Goal: Information Seeking & Learning: Learn about a topic

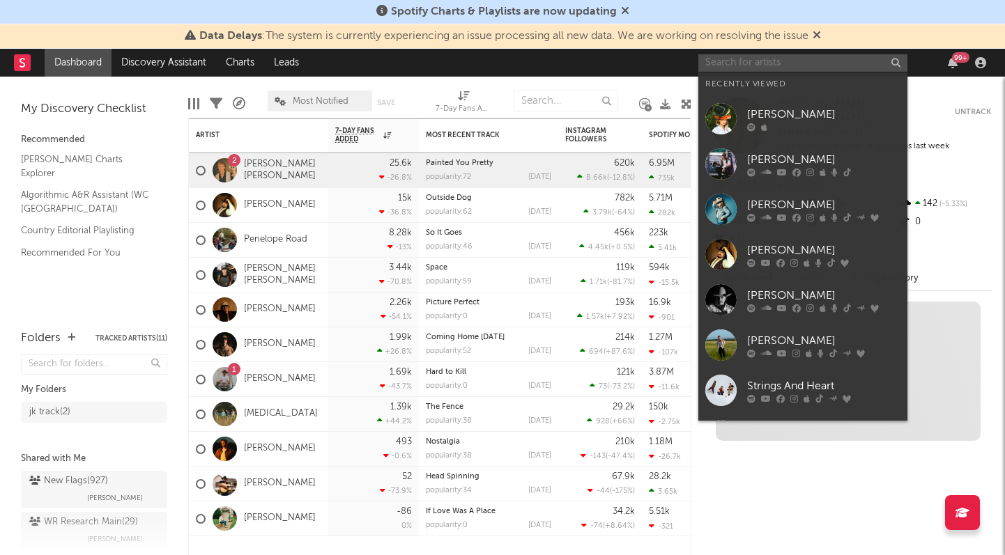
click at [736, 59] on input "text" at bounding box center [802, 62] width 209 height 17
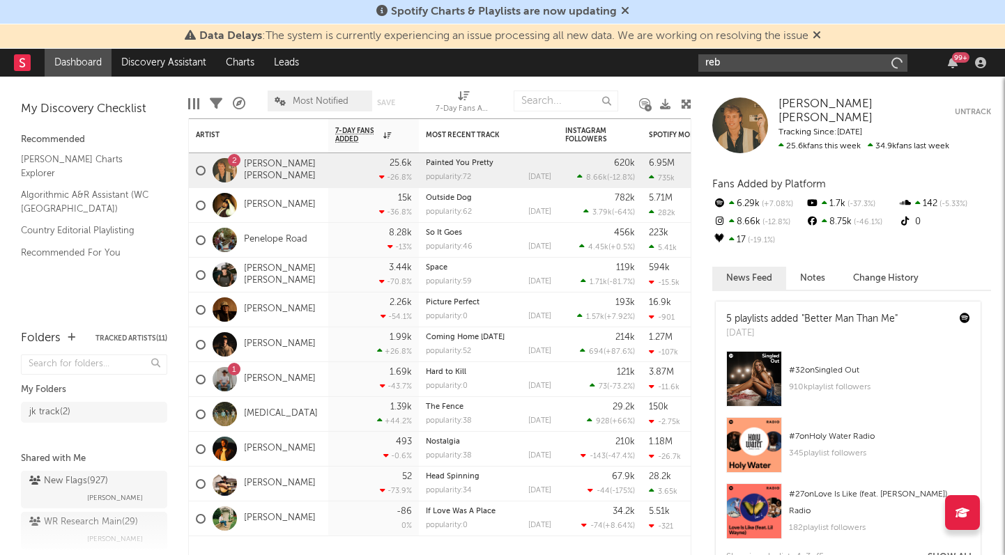
type input "[PERSON_NAME]"
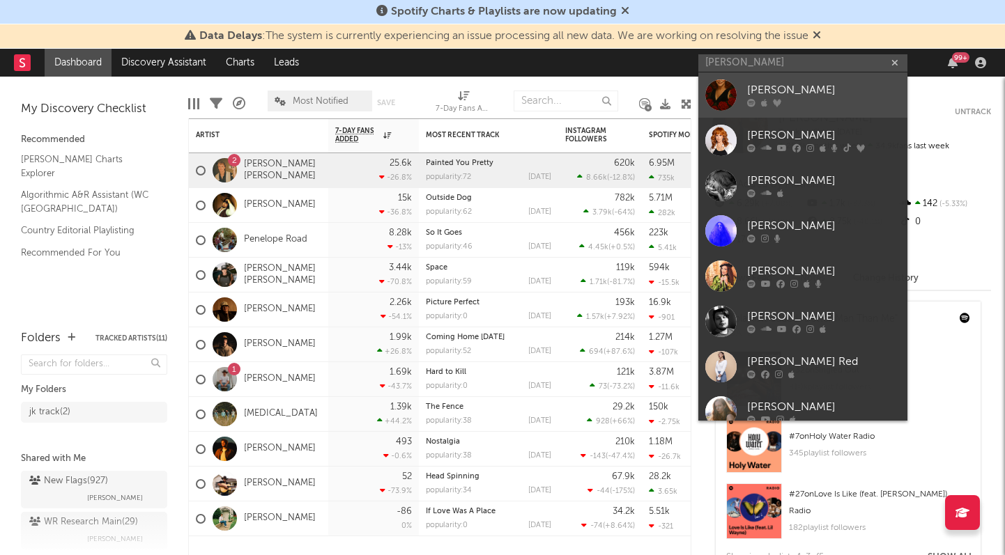
click at [741, 98] on link "[PERSON_NAME]" at bounding box center [802, 94] width 209 height 45
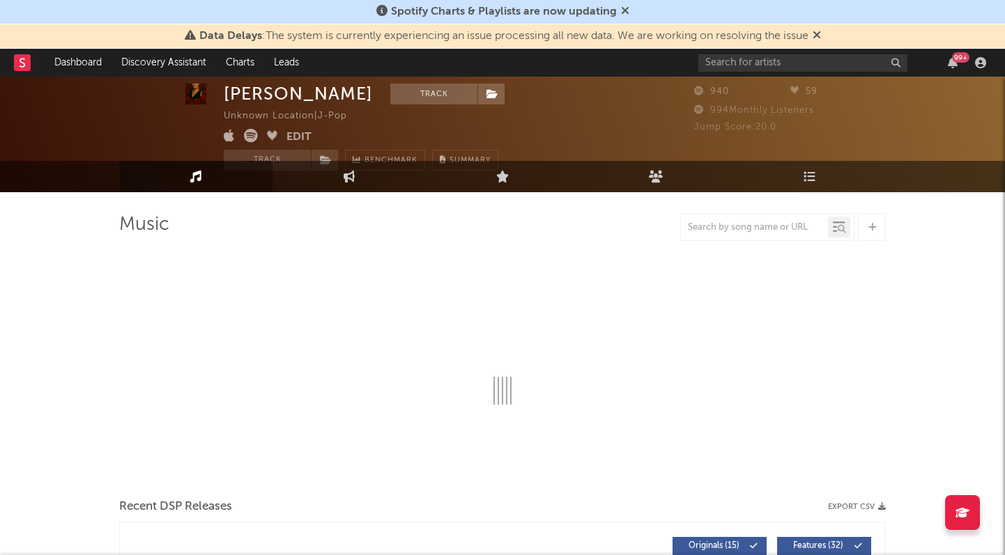
select select "6m"
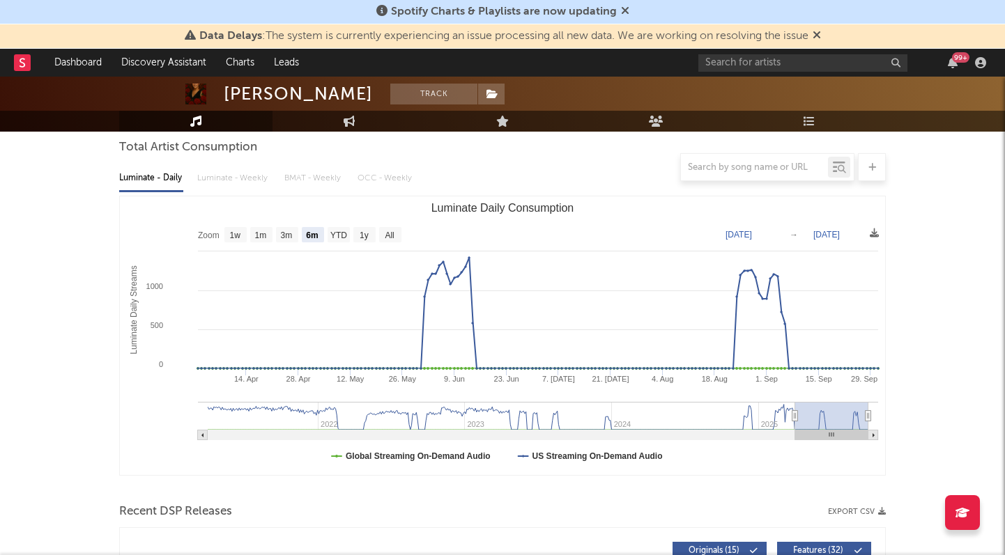
scroll to position [135, 0]
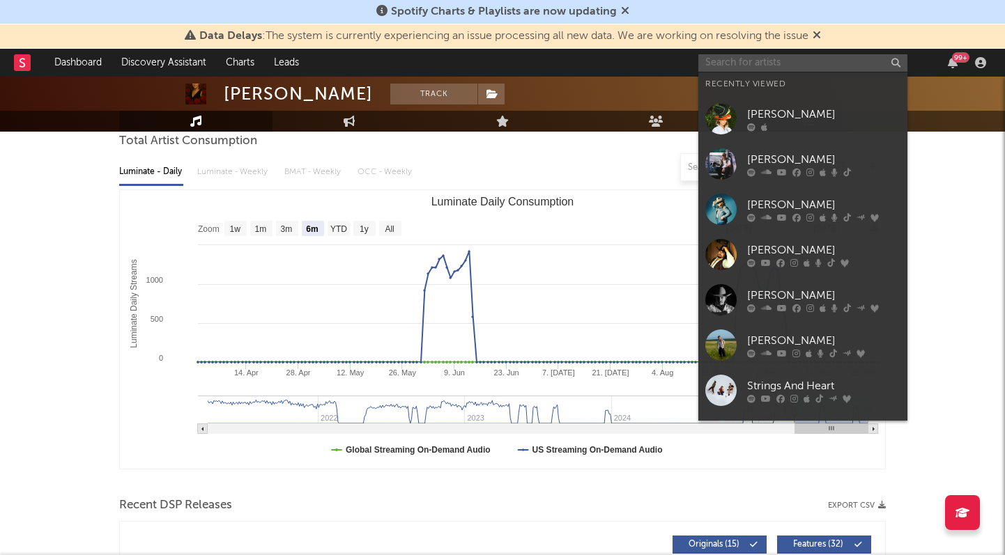
click at [746, 62] on input "text" at bounding box center [802, 62] width 209 height 17
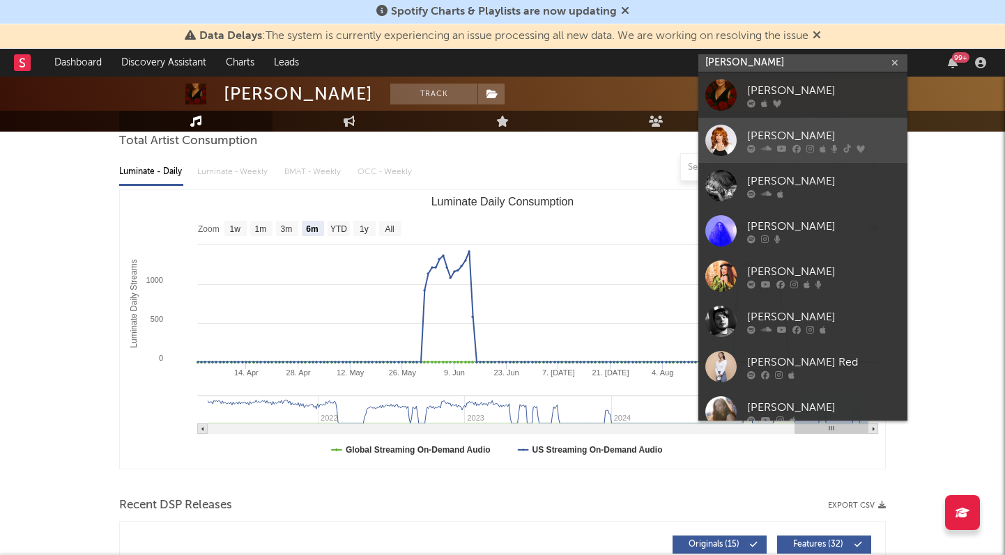
type input "[PERSON_NAME]"
click at [773, 128] on div "[PERSON_NAME]" at bounding box center [823, 136] width 153 height 17
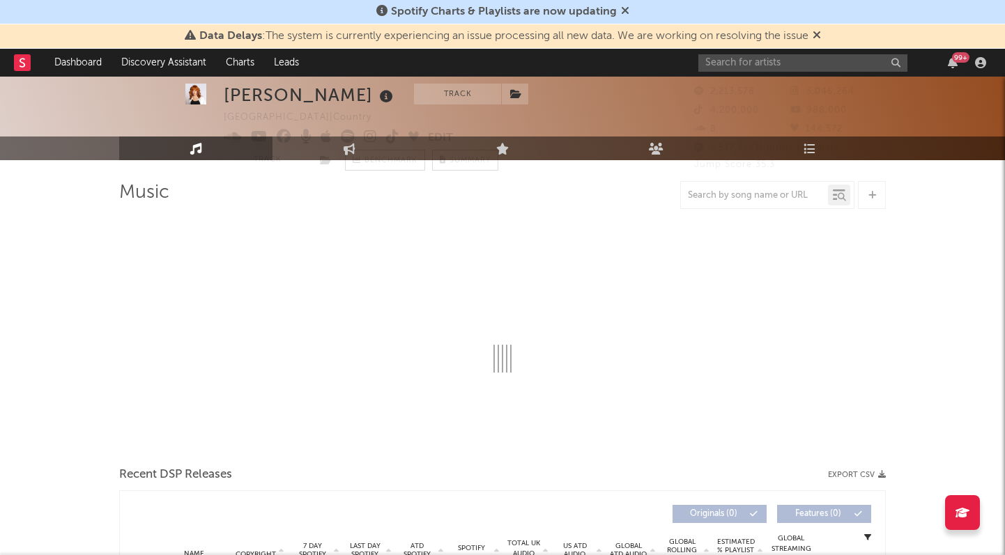
select select "6m"
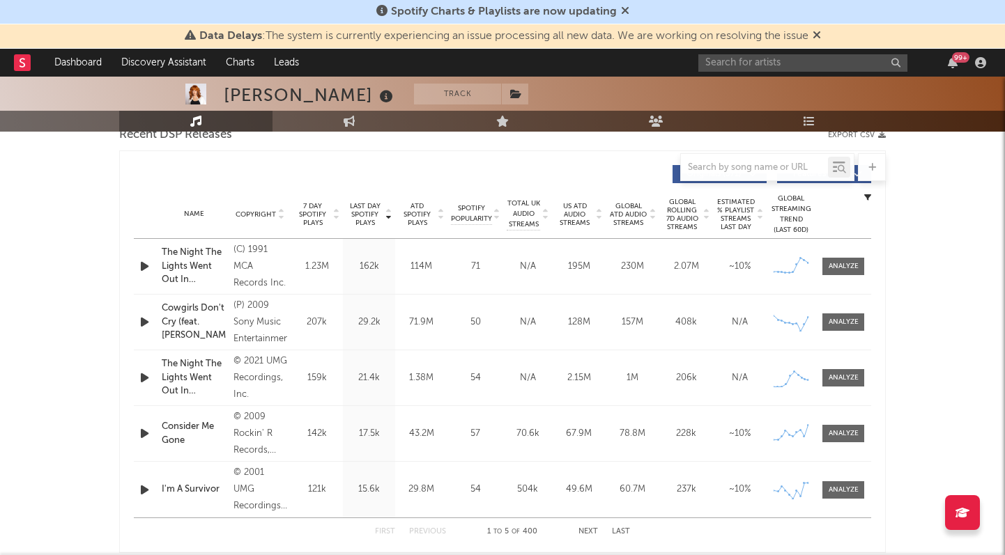
scroll to position [501, 0]
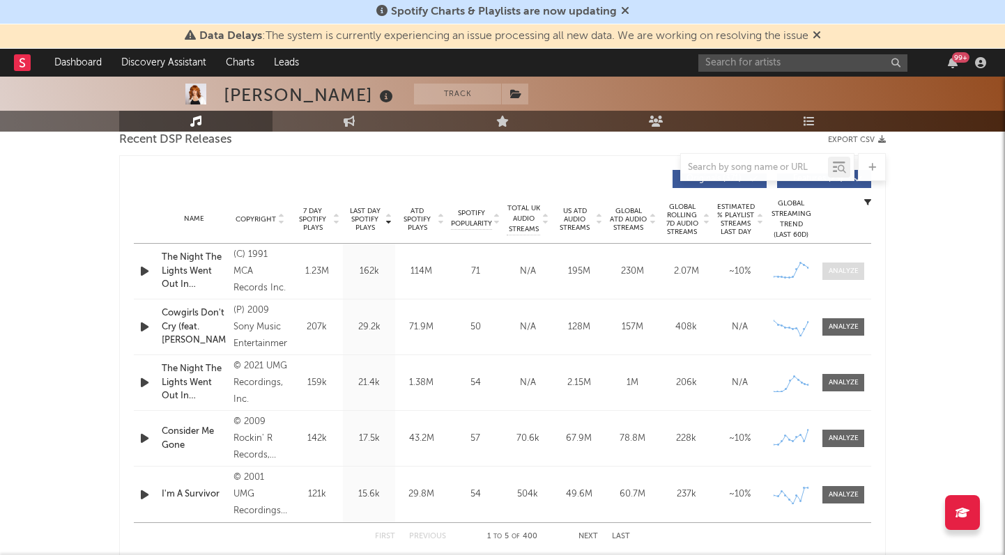
click at [837, 278] on span at bounding box center [843, 271] width 42 height 17
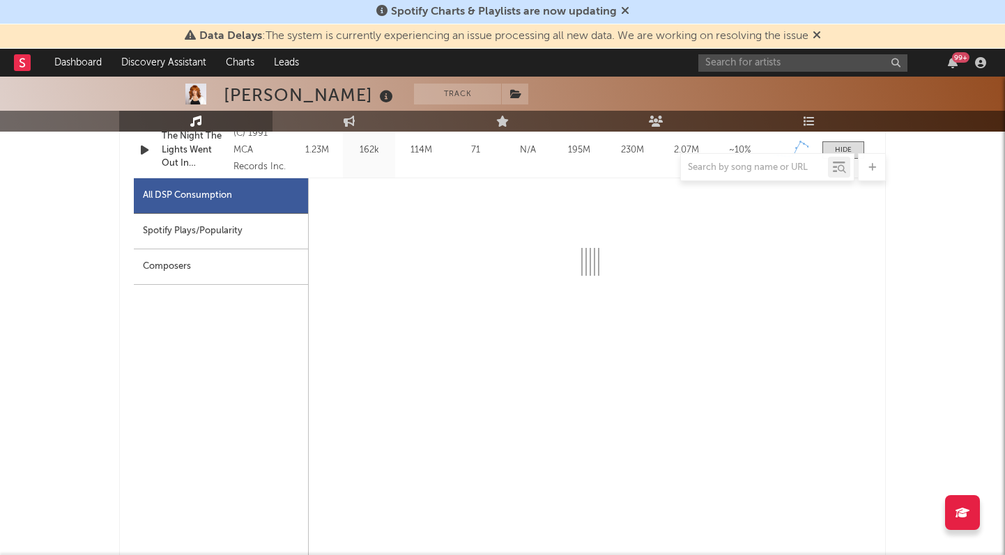
select select "6m"
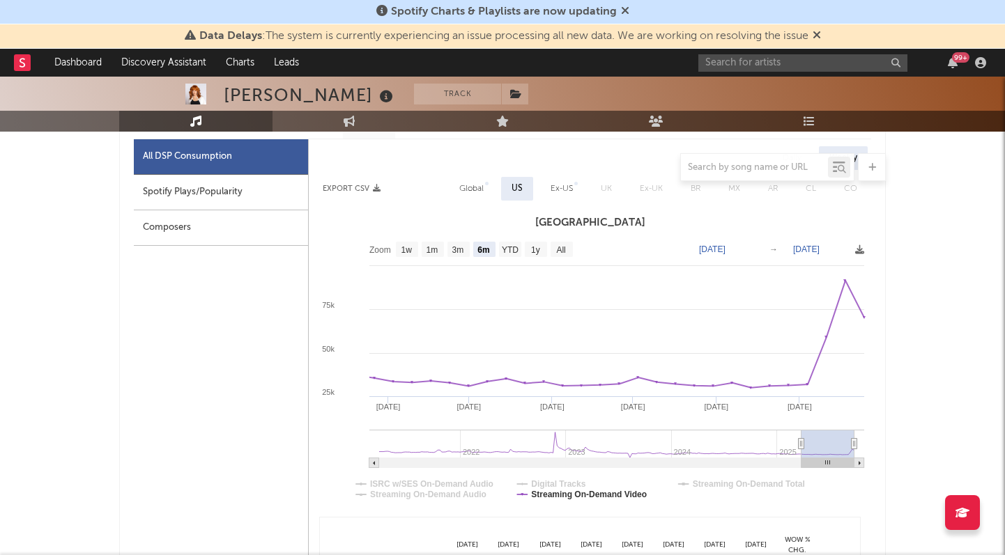
scroll to position [662, 0]
click at [218, 190] on div "Spotify Plays/Popularity" at bounding box center [221, 192] width 174 height 36
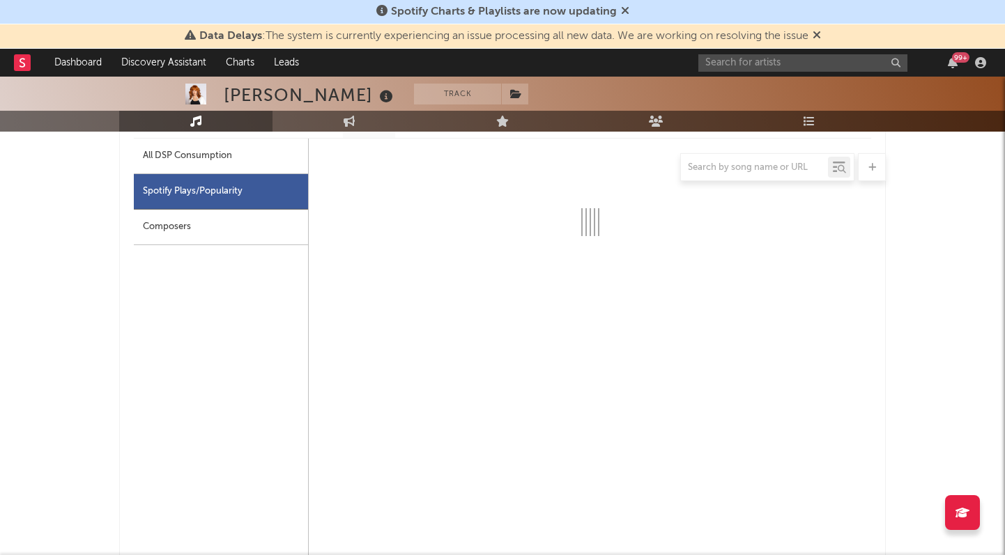
click at [219, 167] on div at bounding box center [502, 167] width 766 height 28
click at [222, 156] on div at bounding box center [502, 167] width 766 height 28
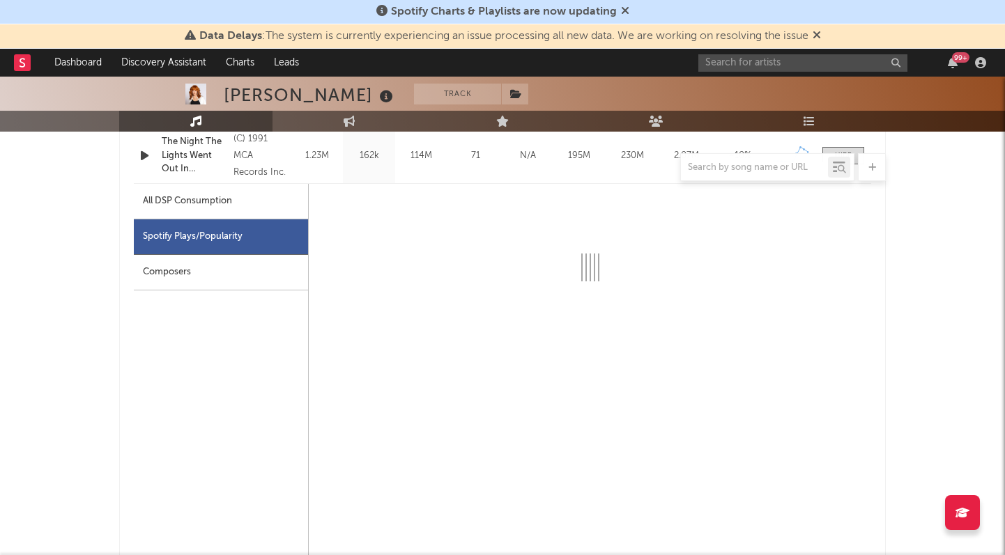
select select "6m"
select select "1w"
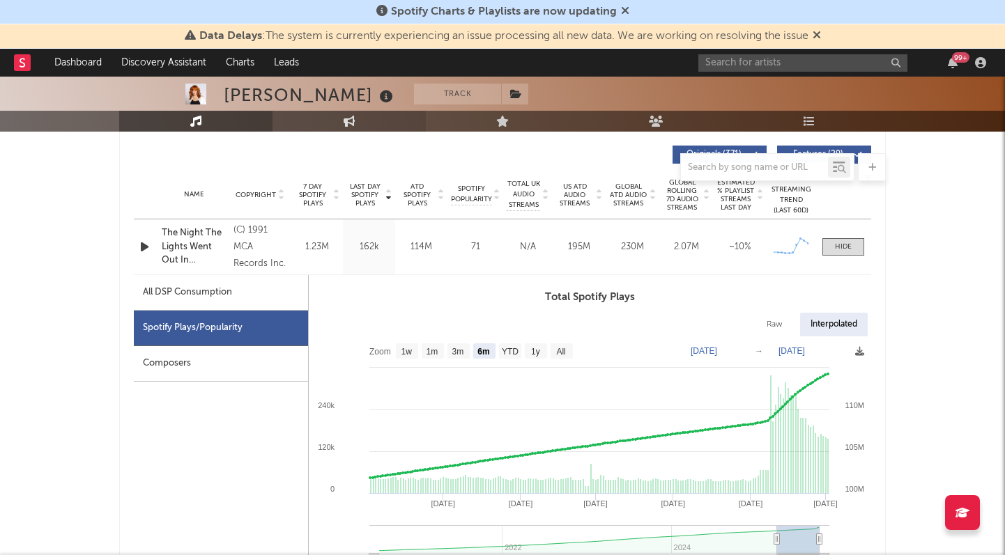
click at [355, 118] on link "Engagement" at bounding box center [348, 121] width 153 height 21
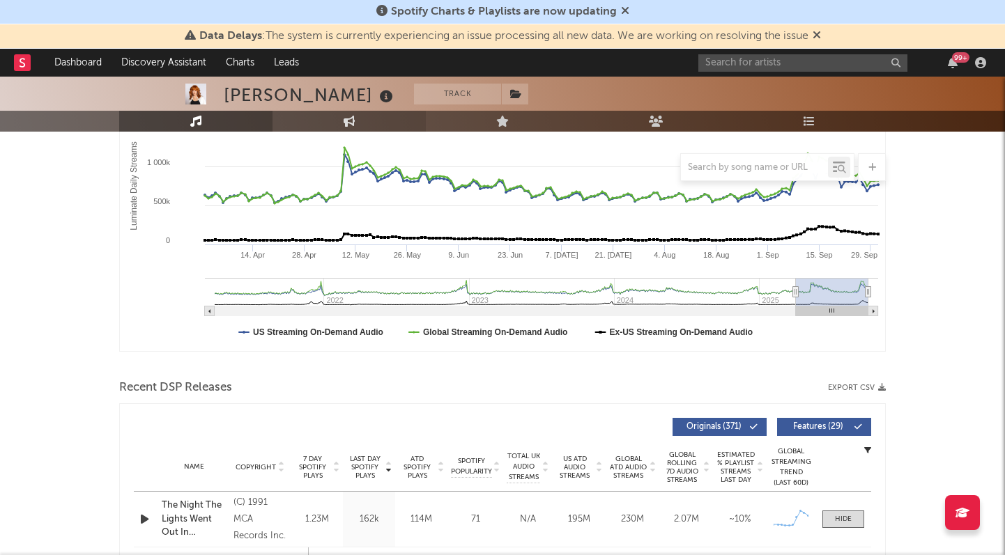
select select "1w"
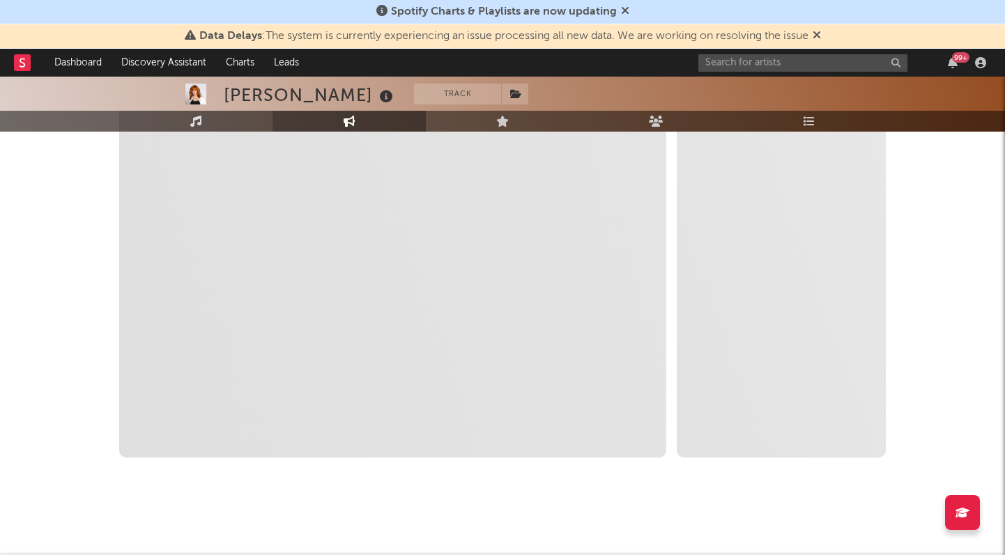
click at [203, 121] on link "Music" at bounding box center [195, 121] width 153 height 21
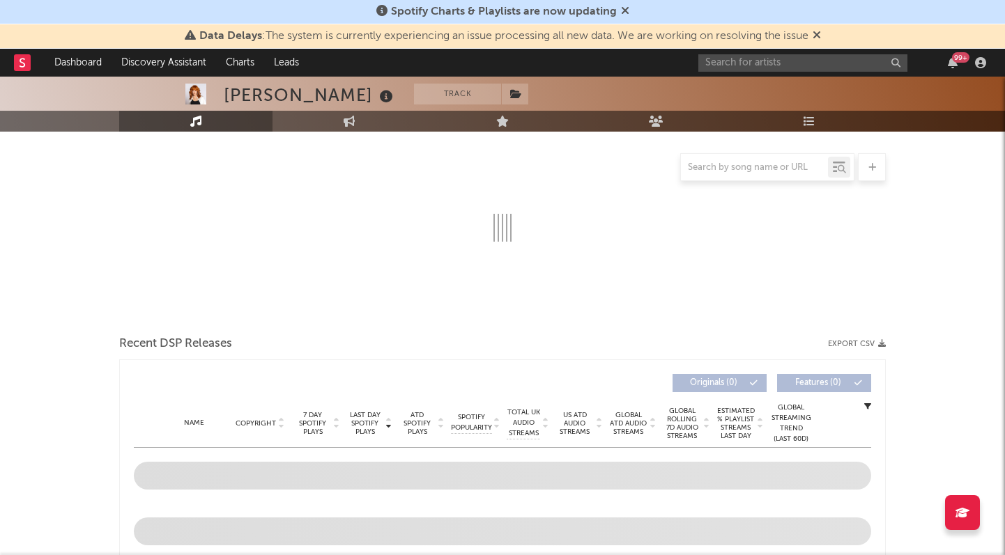
scroll to position [19, 0]
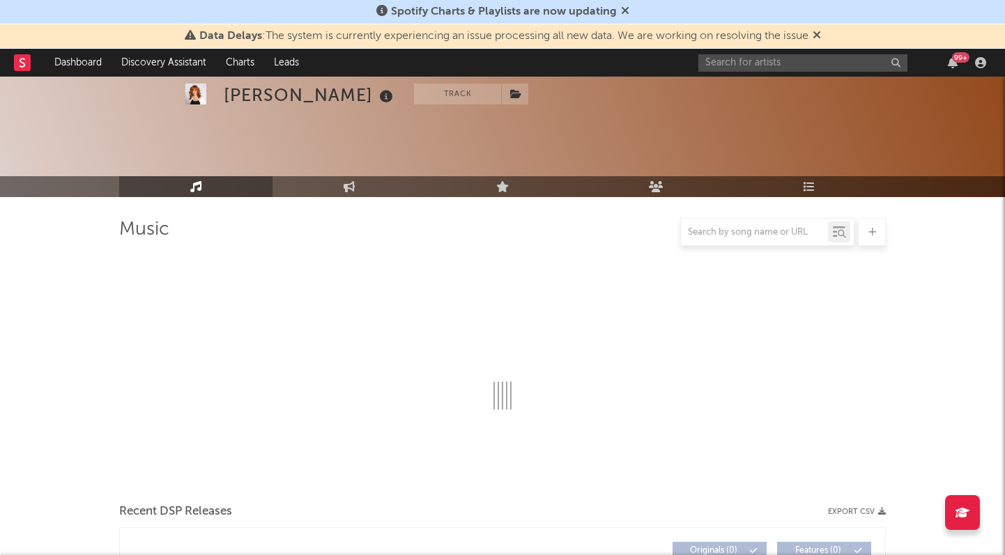
select select "6m"
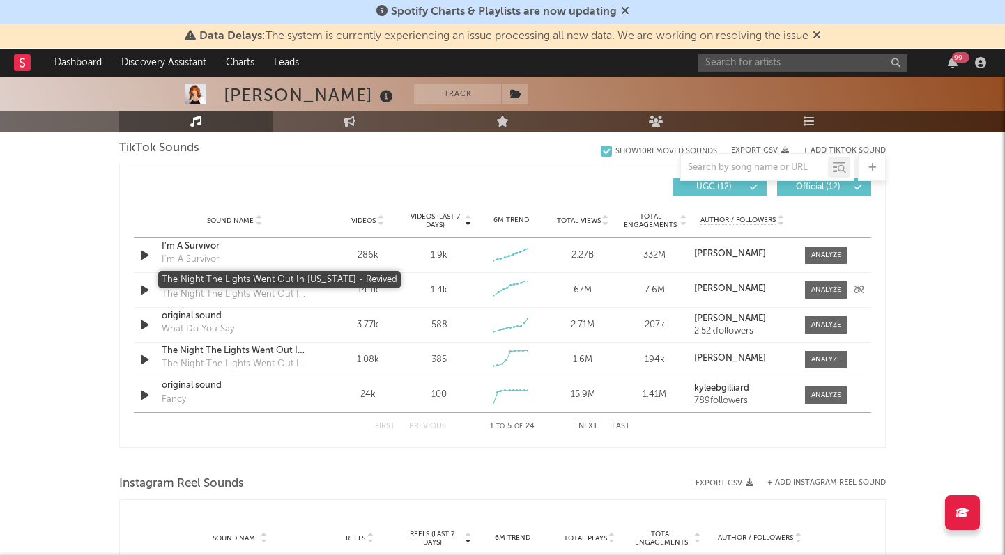
scroll to position [929, 0]
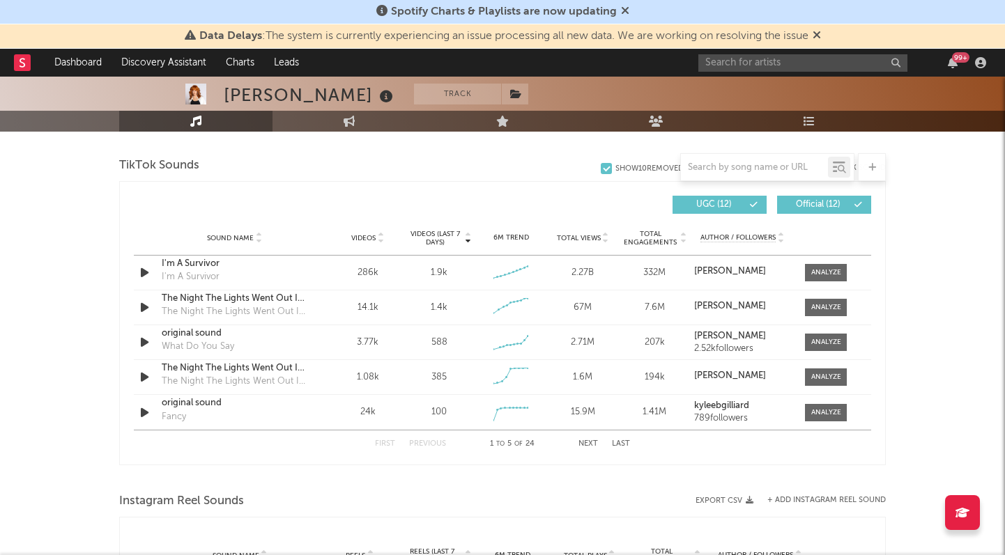
click at [383, 241] on icon at bounding box center [380, 241] width 7 height 6
click at [383, 240] on icon at bounding box center [380, 241] width 7 height 6
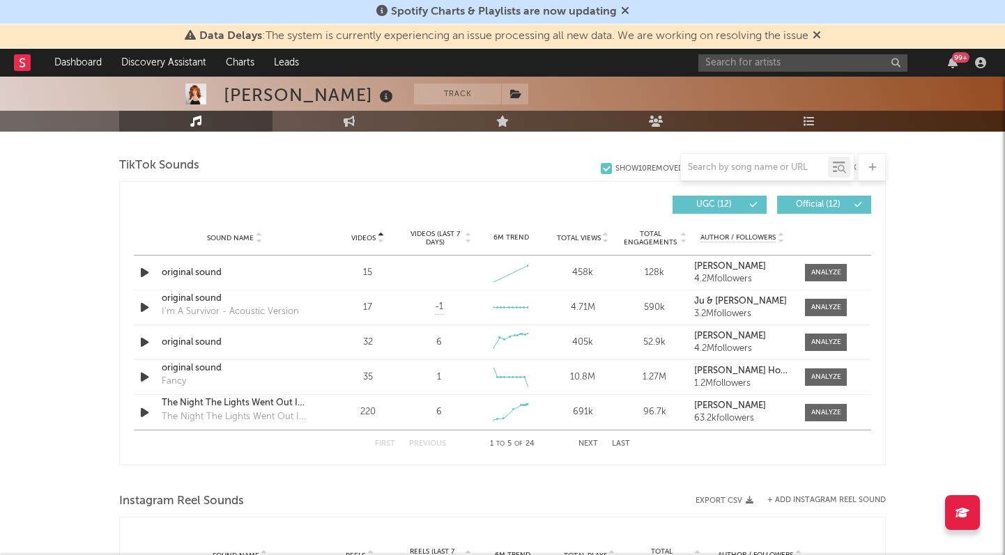
click at [383, 240] on icon at bounding box center [380, 241] width 7 height 6
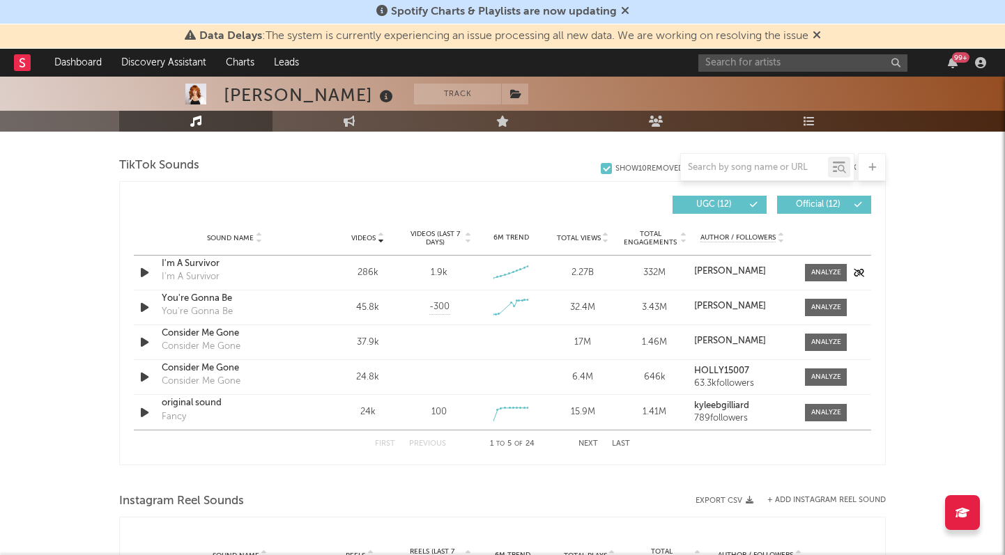
scroll to position [911, 0]
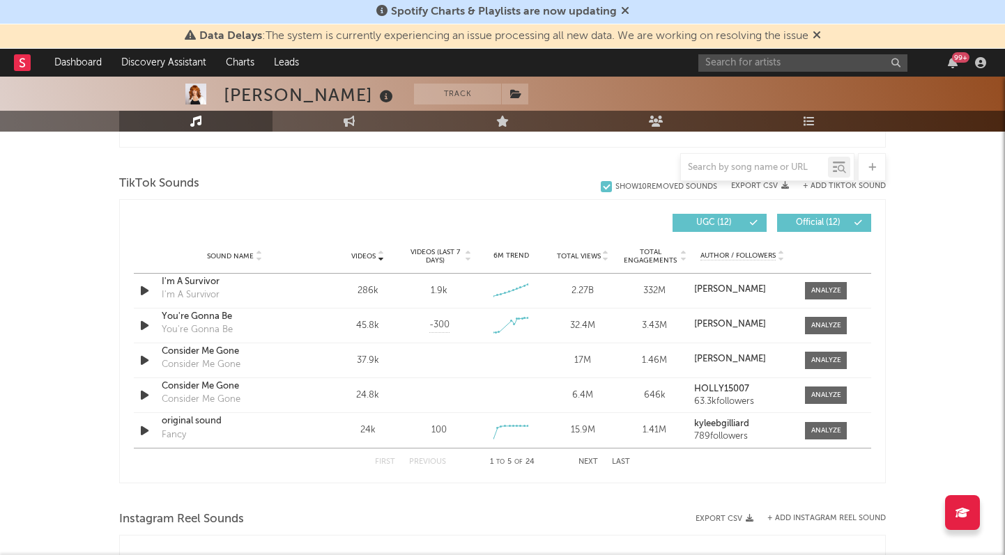
click at [379, 260] on icon at bounding box center [380, 259] width 7 height 6
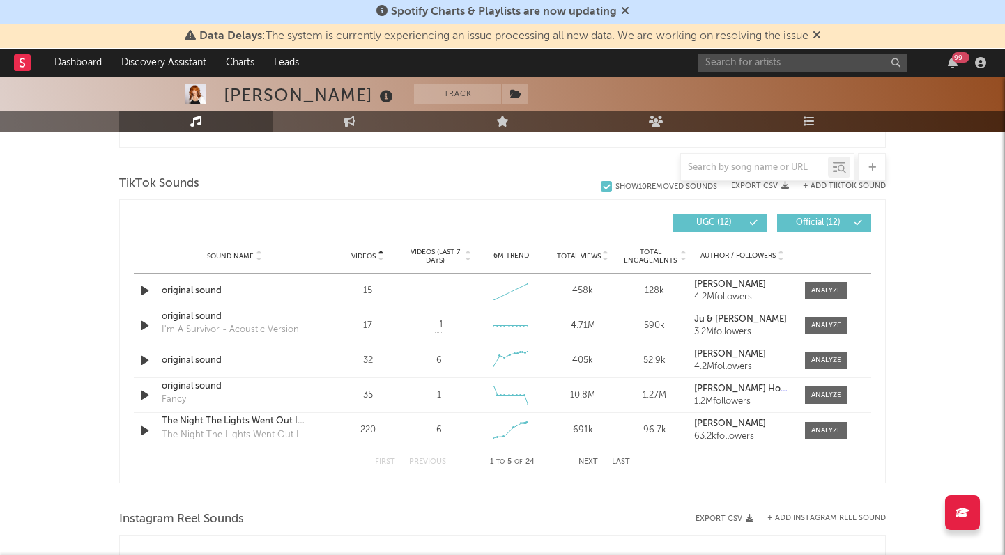
click at [375, 248] on div "Sound Name Videos Videos (last 7 days) Weekly Growth % 6M Trend Total Views Tot…" at bounding box center [502, 256] width 737 height 35
click at [378, 249] on div "Sound Name Videos Videos (last 7 days) Weekly Growth % 6M Trend Total Views Tot…" at bounding box center [502, 256] width 737 height 35
click at [380, 252] on icon at bounding box center [380, 254] width 7 height 6
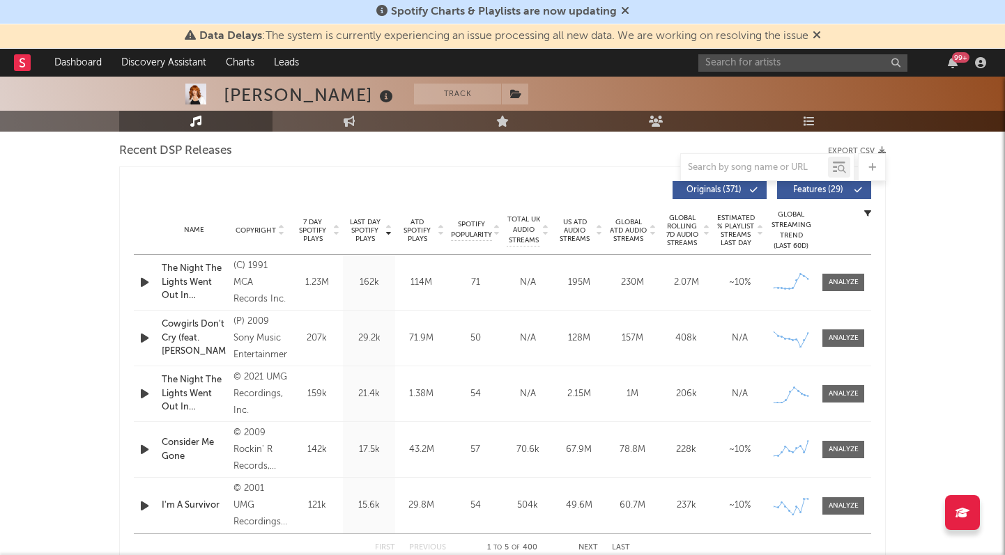
scroll to position [491, 0]
click at [537, 162] on div at bounding box center [502, 167] width 766 height 28
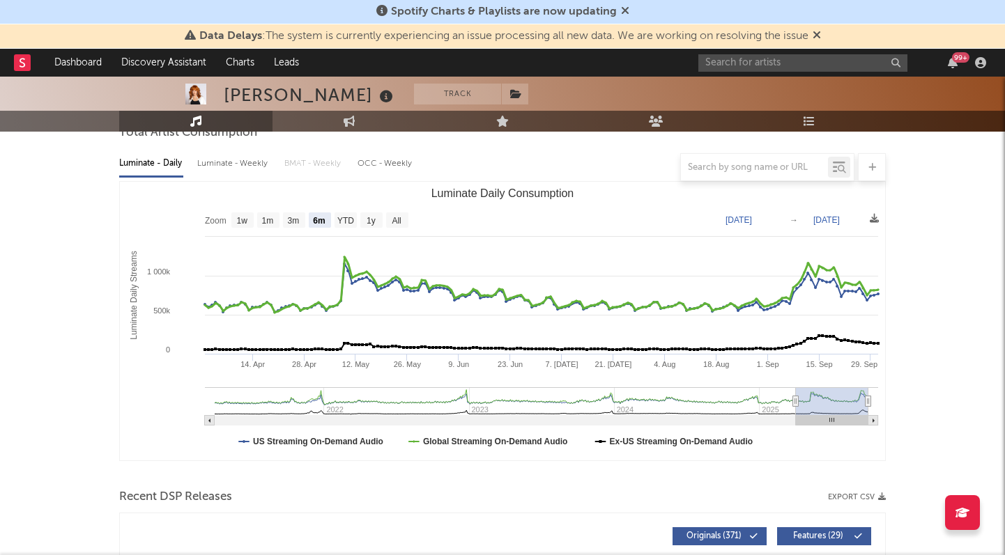
scroll to position [0, 0]
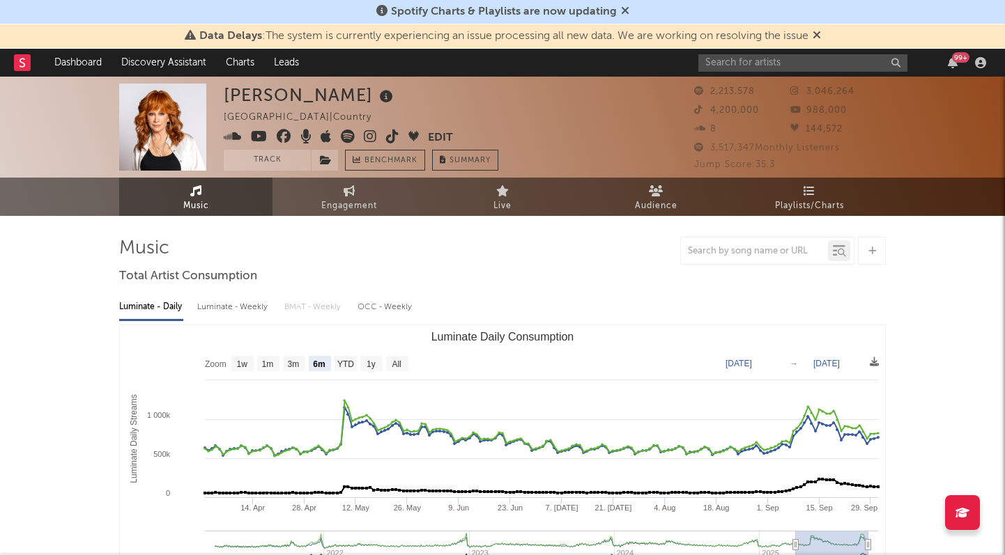
click at [237, 299] on div "Luminate - Weekly" at bounding box center [233, 307] width 73 height 24
select select "6m"
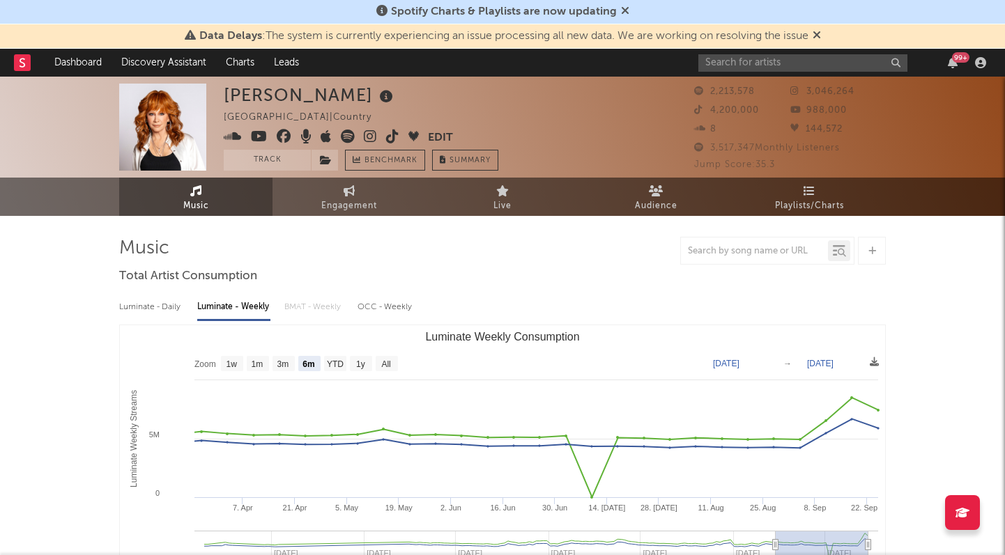
click at [180, 314] on div "Luminate - Daily" at bounding box center [151, 307] width 64 height 24
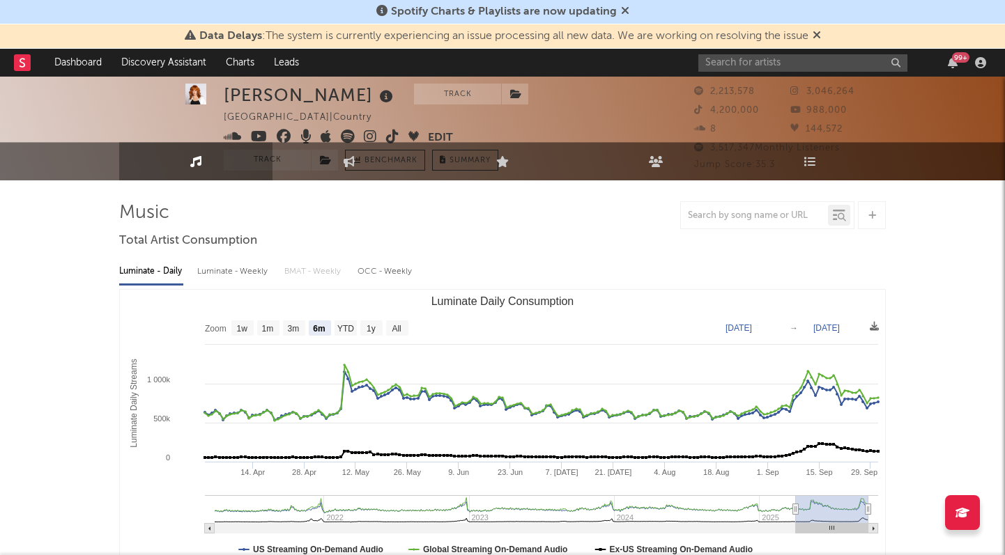
scroll to position [63, 0]
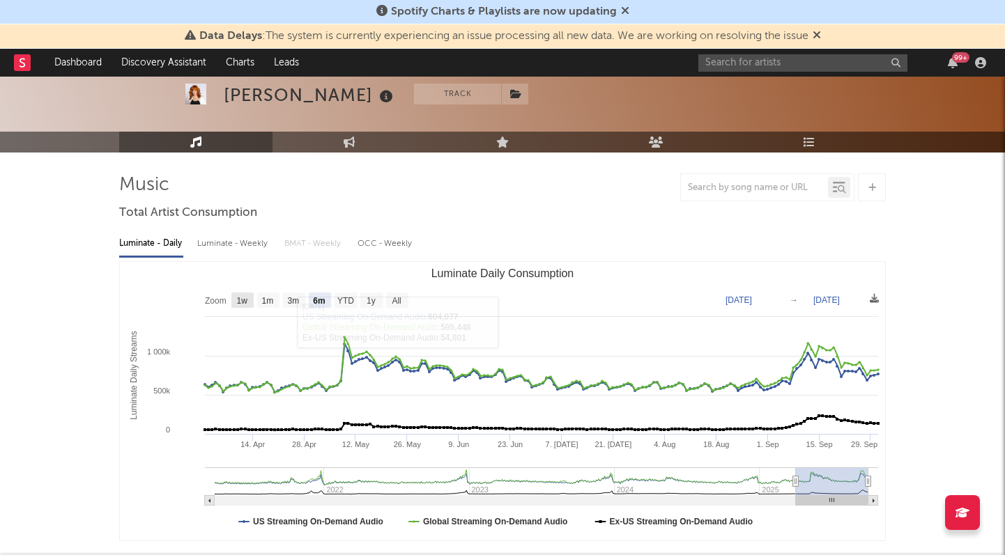
click at [246, 306] on rect "Luminate Daily Consumption" at bounding box center [242, 300] width 22 height 15
select select "1w"
type input "[DATE]"
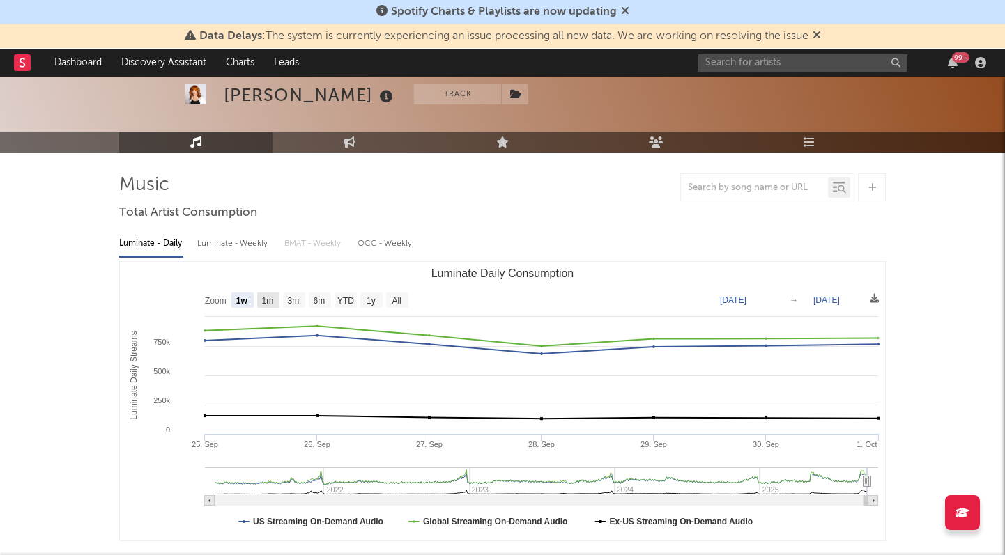
click at [264, 302] on text "1m" at bounding box center [268, 301] width 12 height 10
select select "1m"
type input "[DATE]"
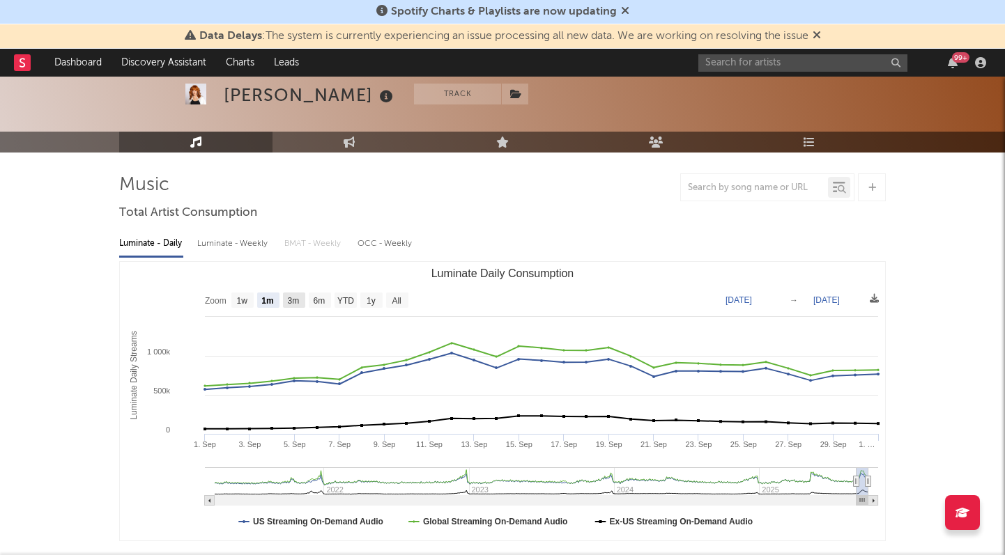
click at [296, 302] on text "3m" at bounding box center [294, 301] width 12 height 10
select select "3m"
type input "[DATE]"
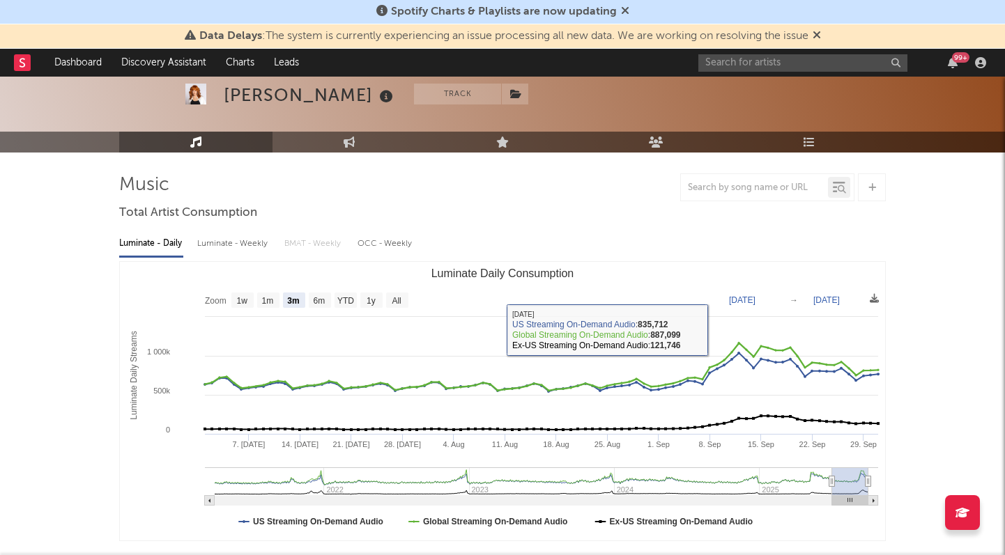
click at [553, 225] on div "Luminate - Daily Luminate - Weekly BMAT - Weekly OCC - Weekly Zoom 1w 1m 3m 6m …" at bounding box center [502, 385] width 766 height 320
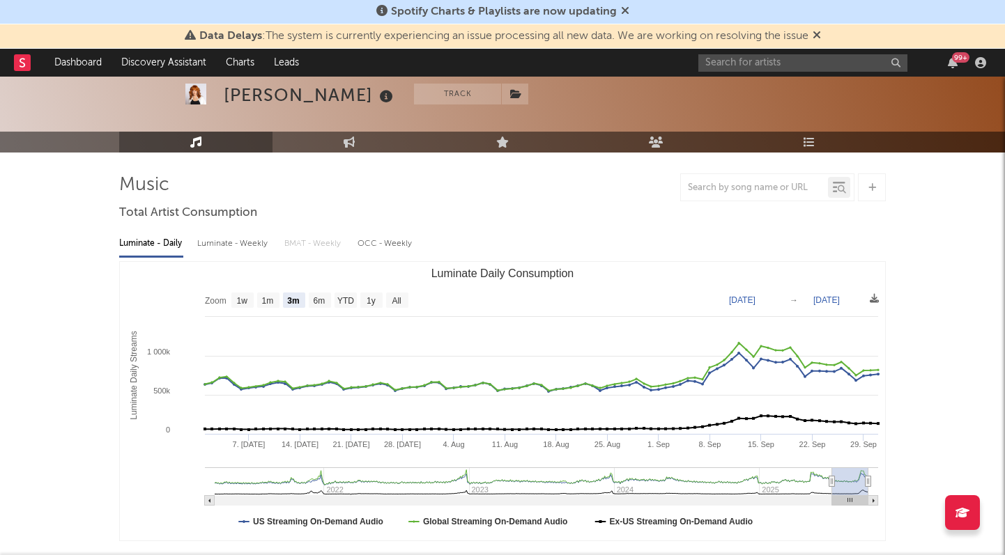
click at [240, 240] on div "Luminate - Weekly" at bounding box center [233, 244] width 73 height 24
select select "6m"
